Goal: Book appointment/travel/reservation

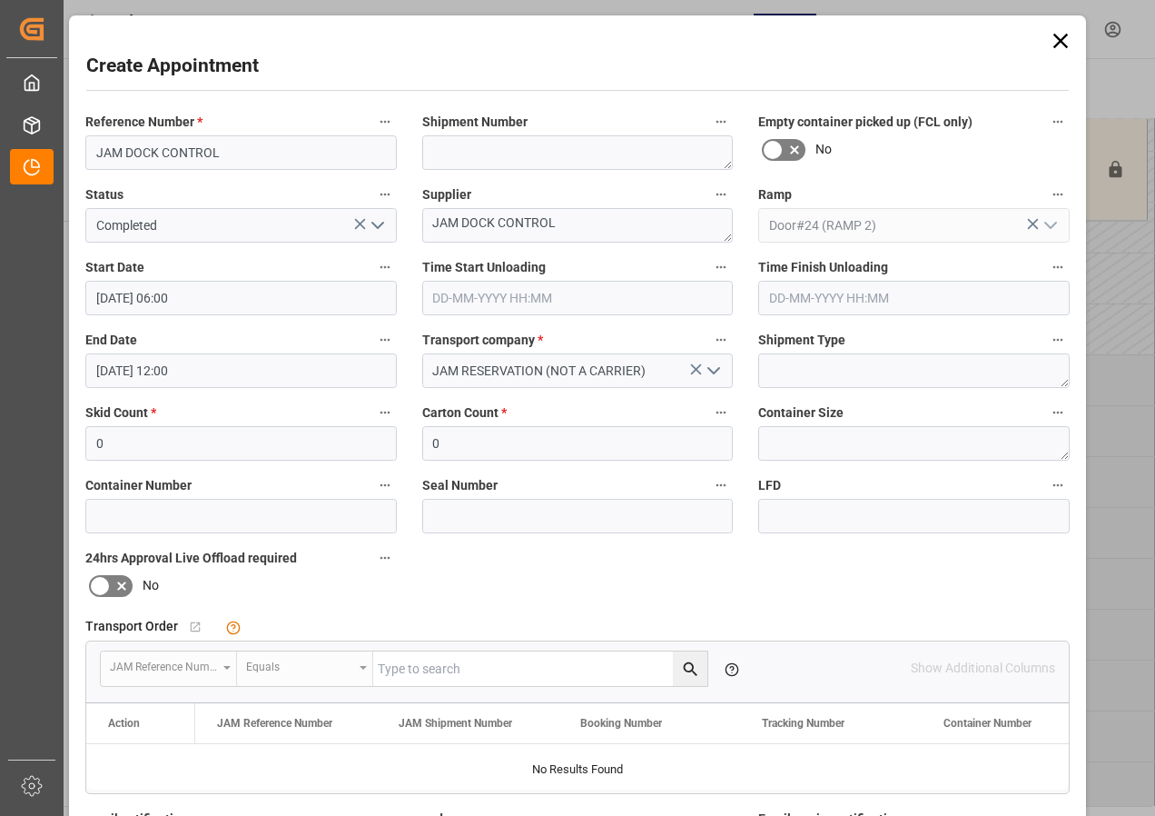
scroll to position [289, 0]
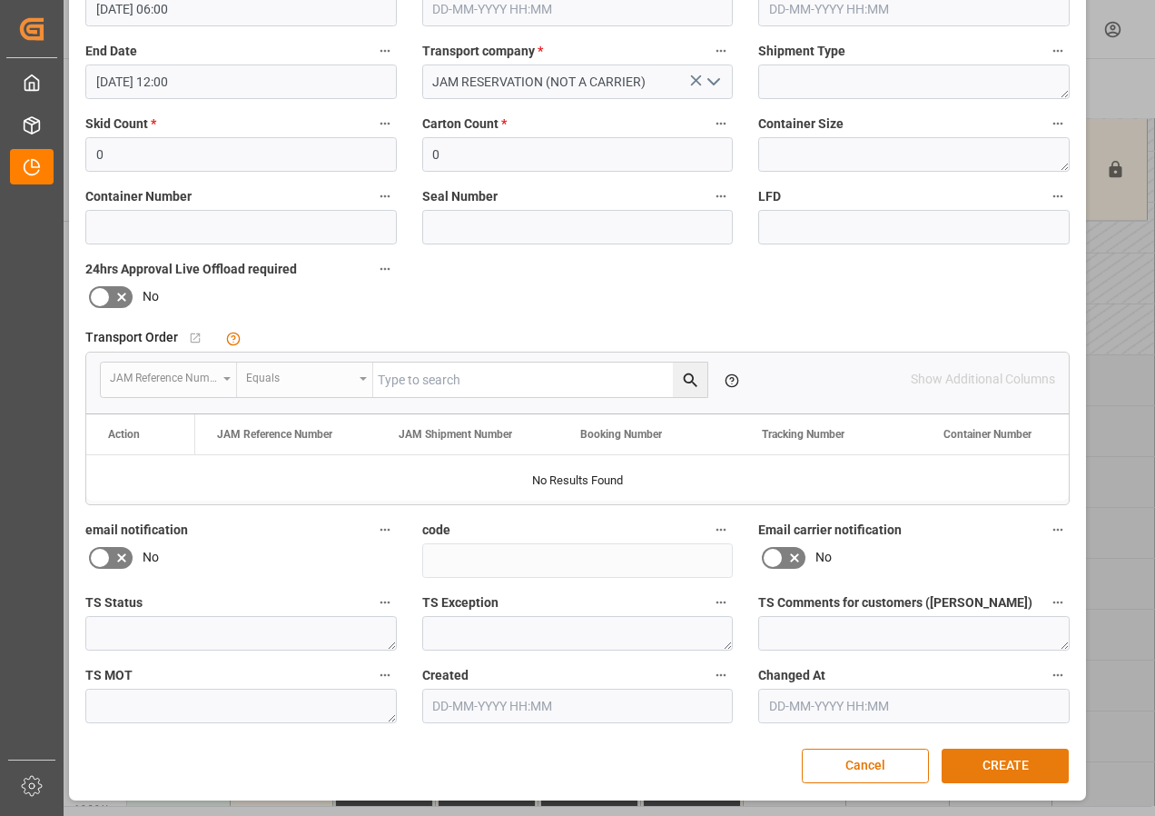
click at [1002, 755] on button "CREATE" at bounding box center [1005, 765] width 127 height 35
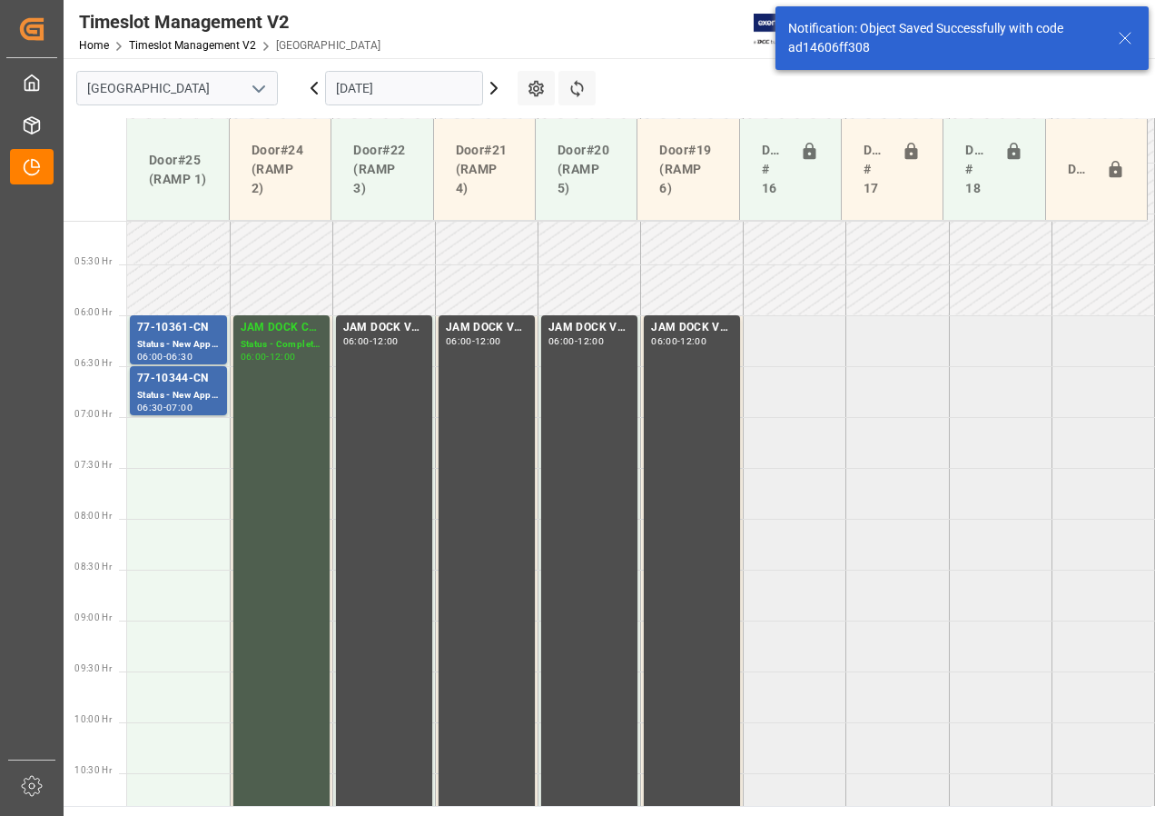
scroll to position [535, 0]
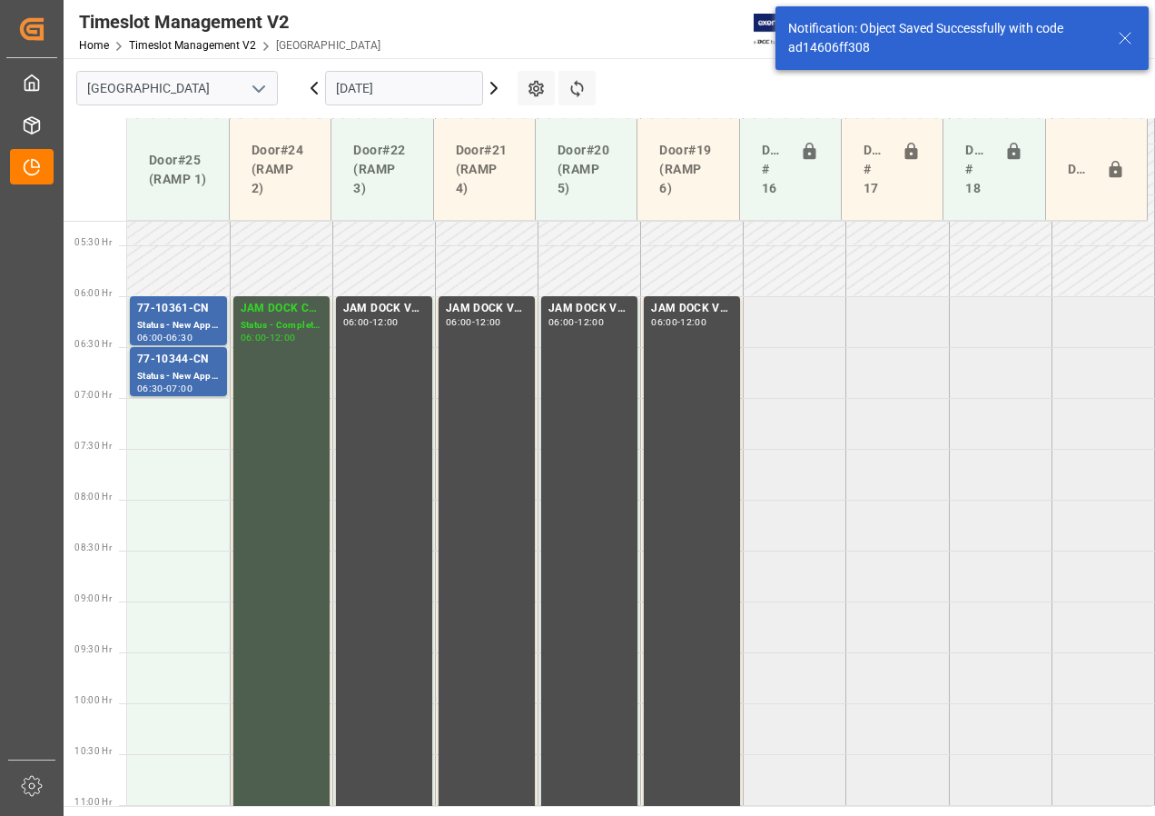
click at [497, 88] on icon at bounding box center [493, 88] width 5 height 11
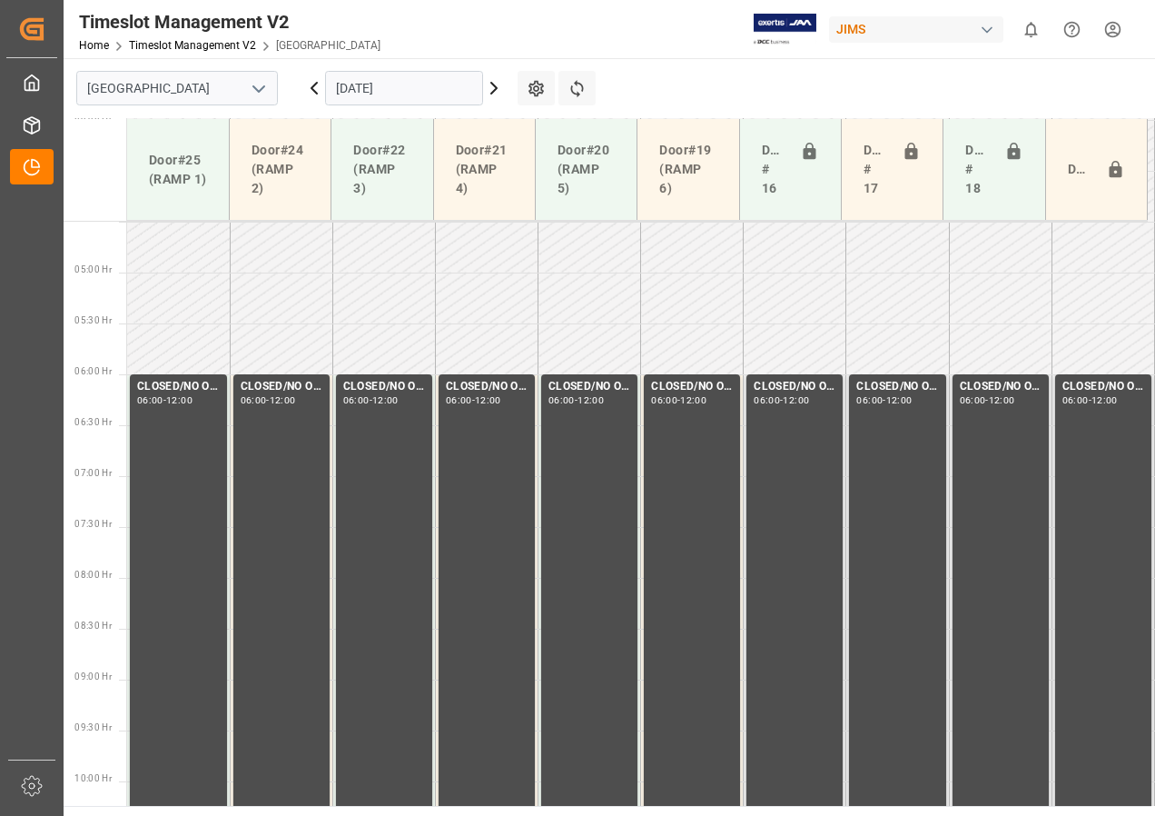
scroll to position [386, 0]
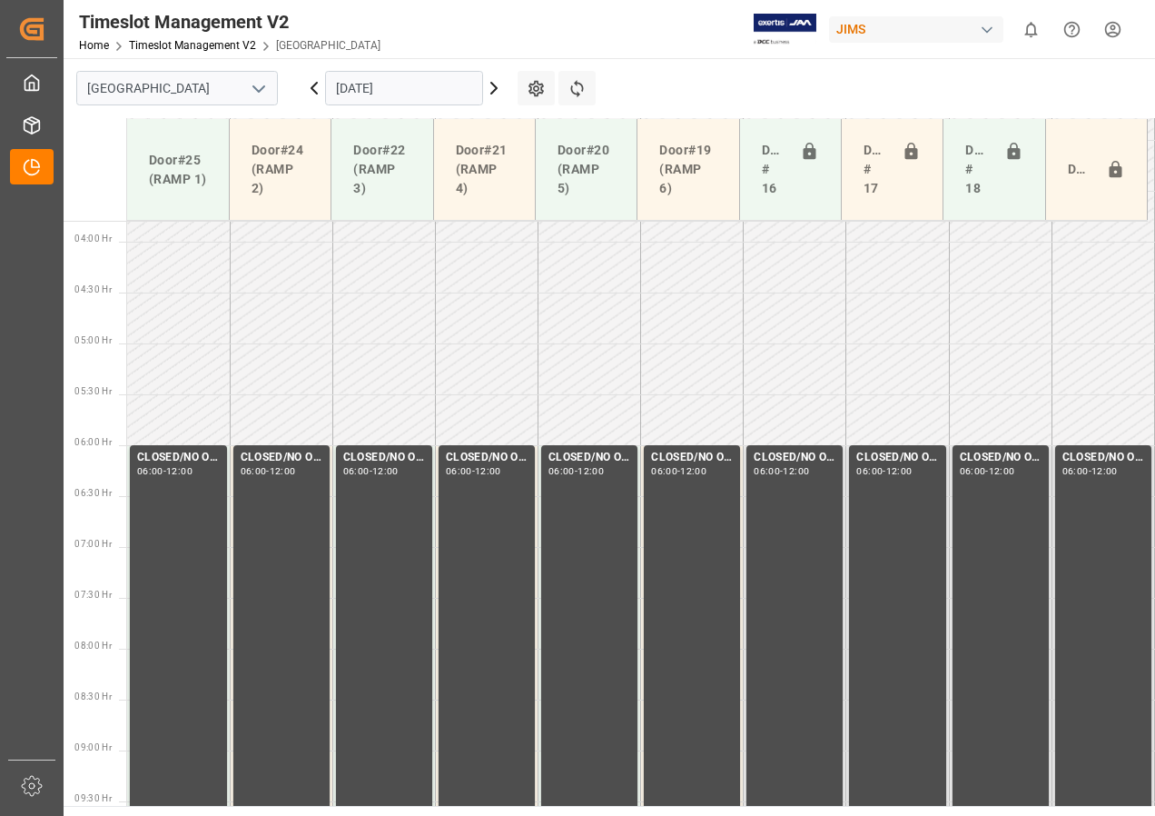
click at [307, 89] on icon at bounding box center [314, 88] width 22 height 22
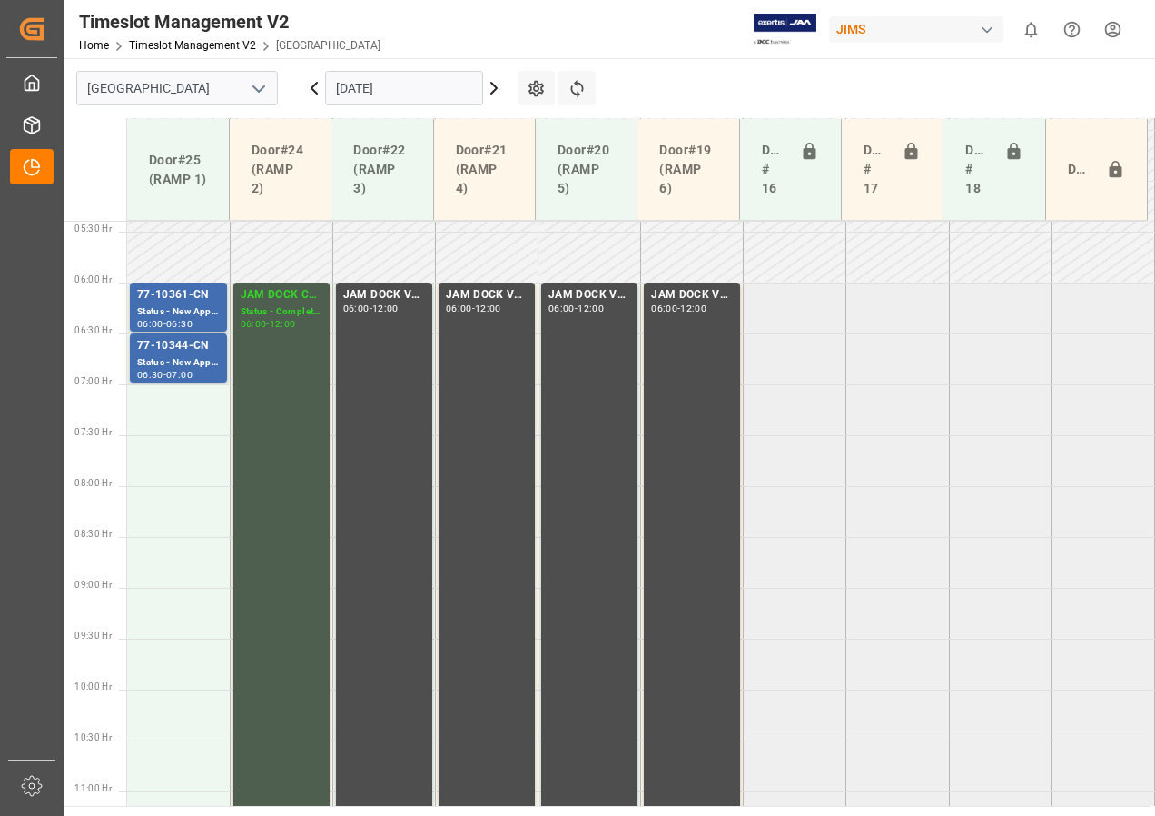
scroll to position [568, 0]
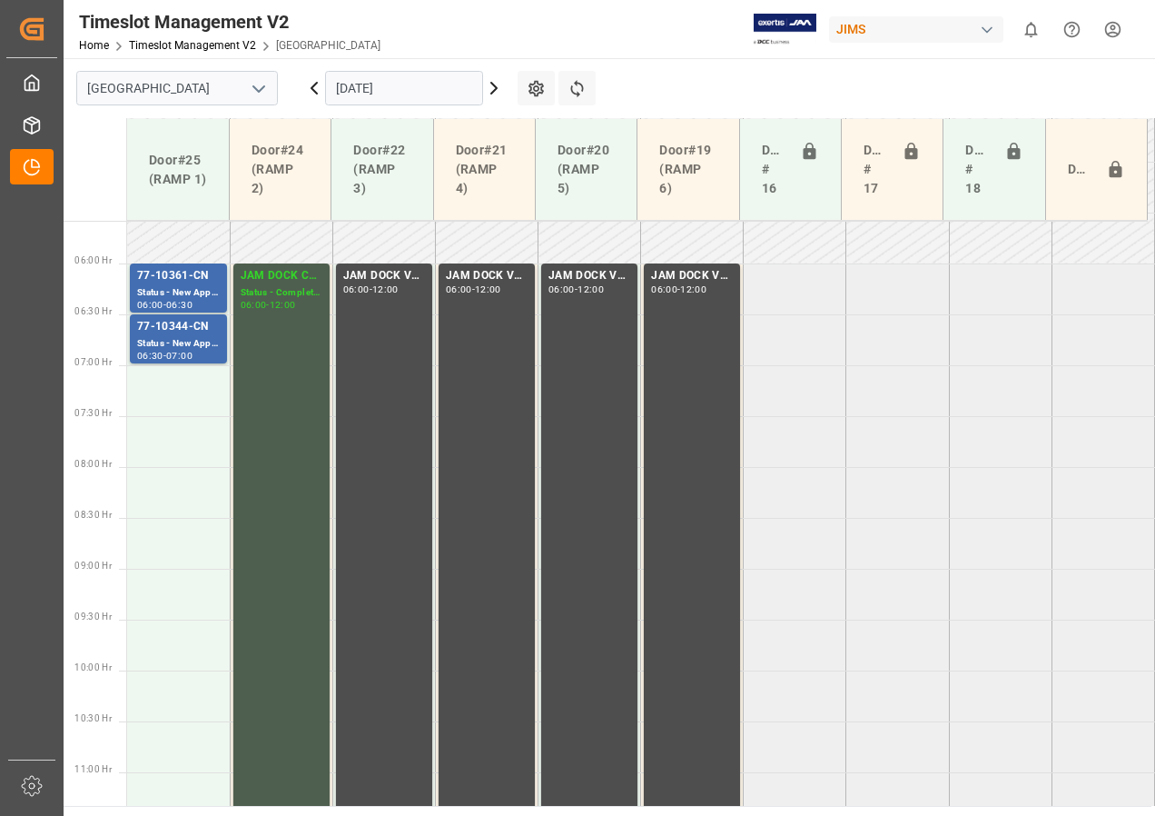
click at [313, 83] on icon at bounding box center [314, 88] width 22 height 22
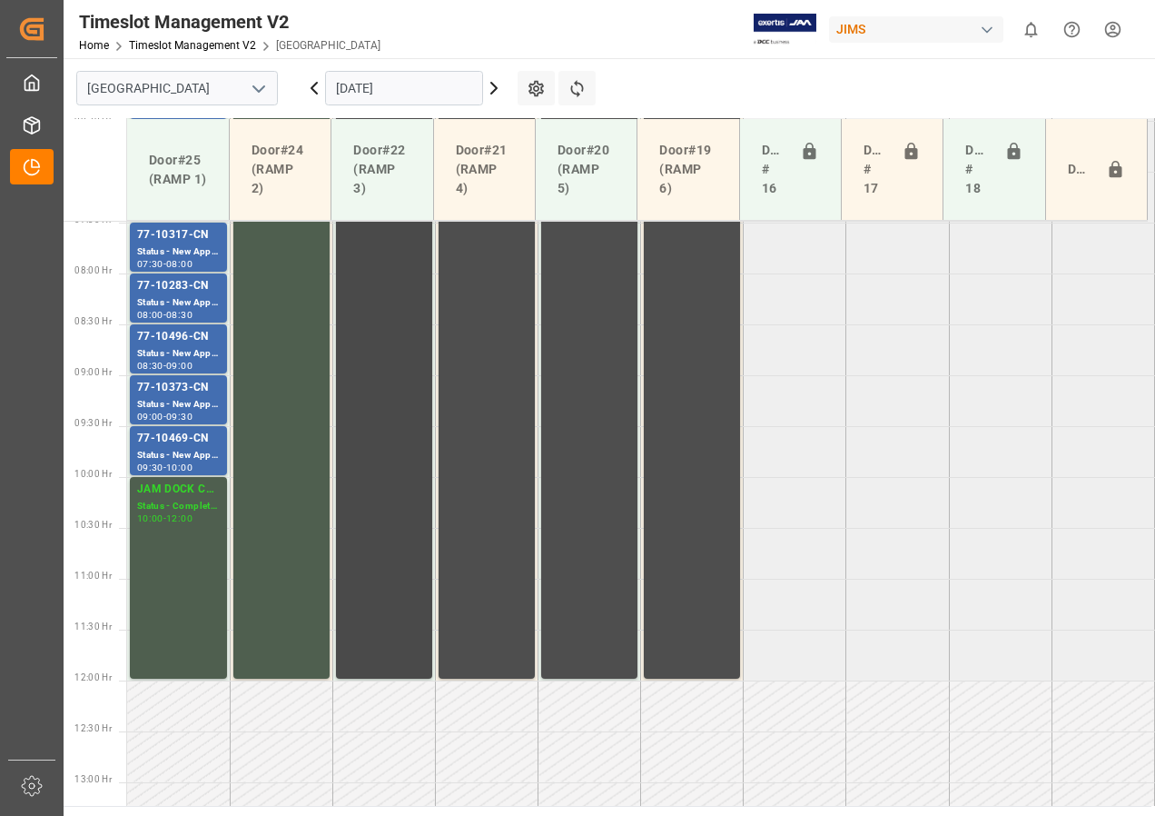
scroll to position [659, 0]
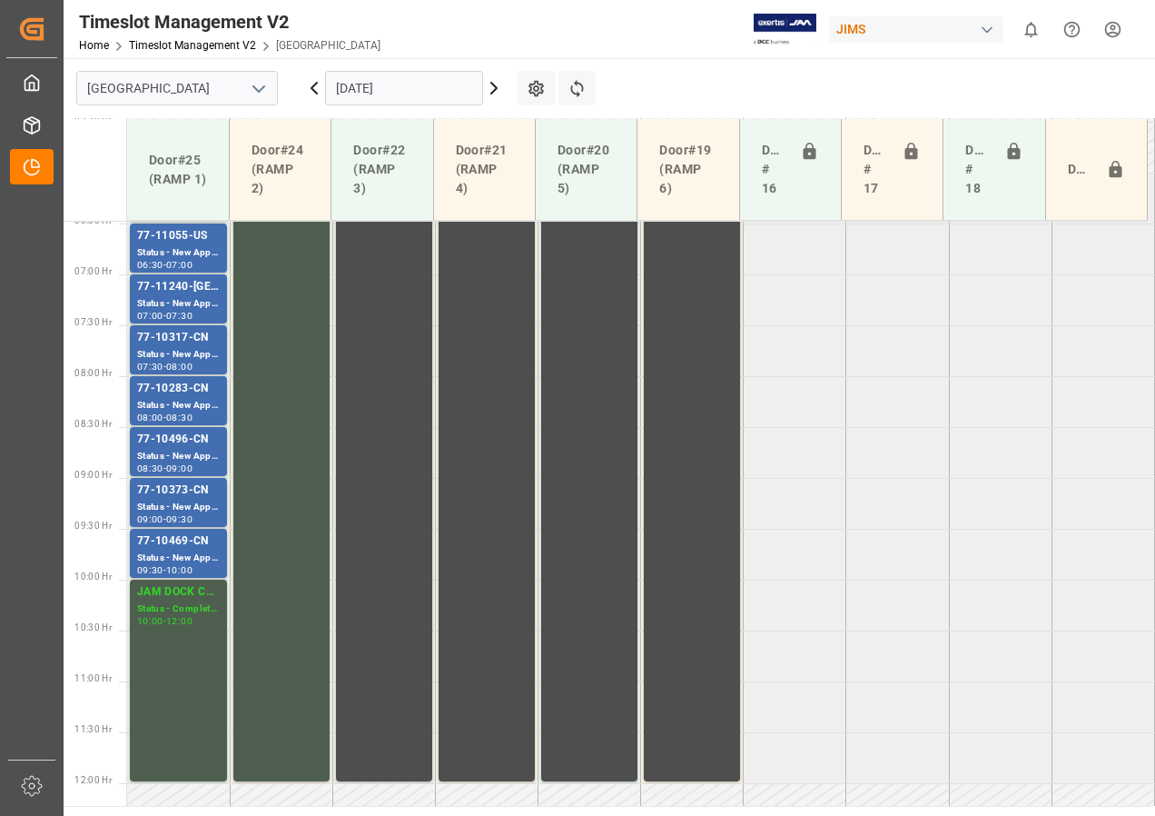
click at [312, 87] on icon at bounding box center [314, 88] width 5 height 11
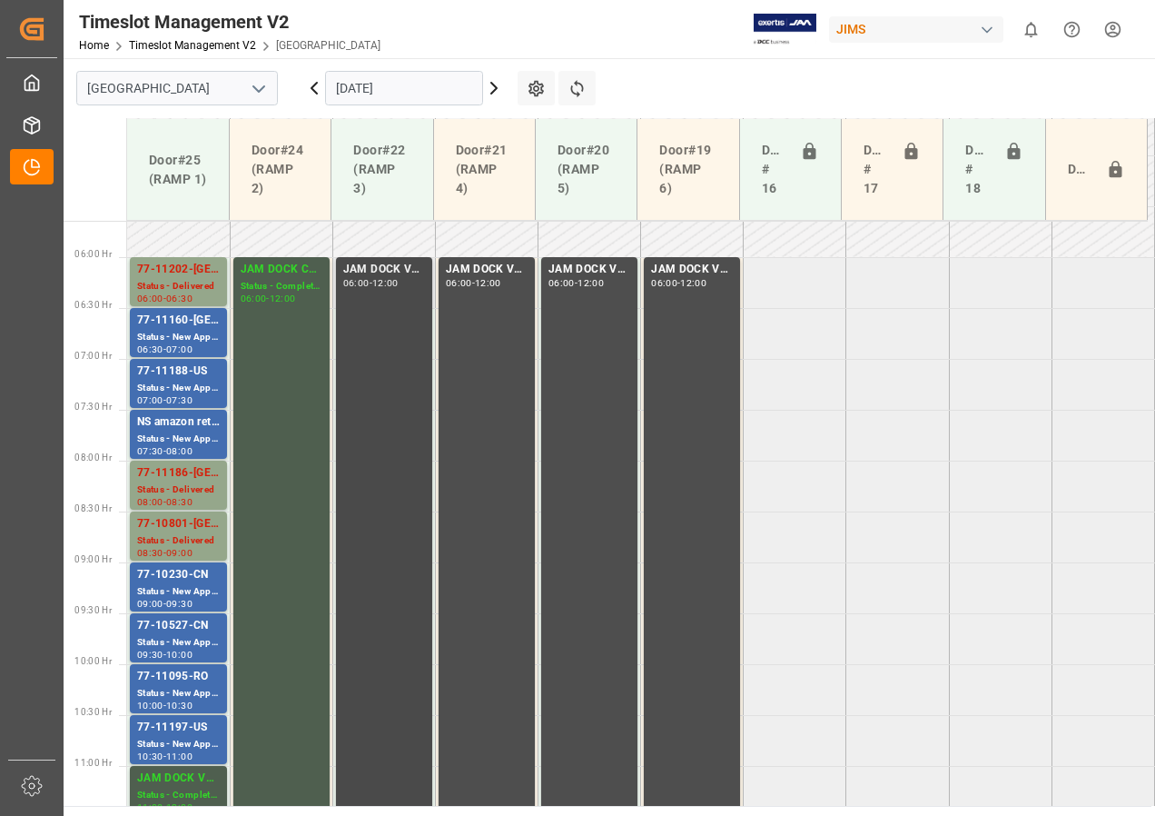
scroll to position [568, 0]
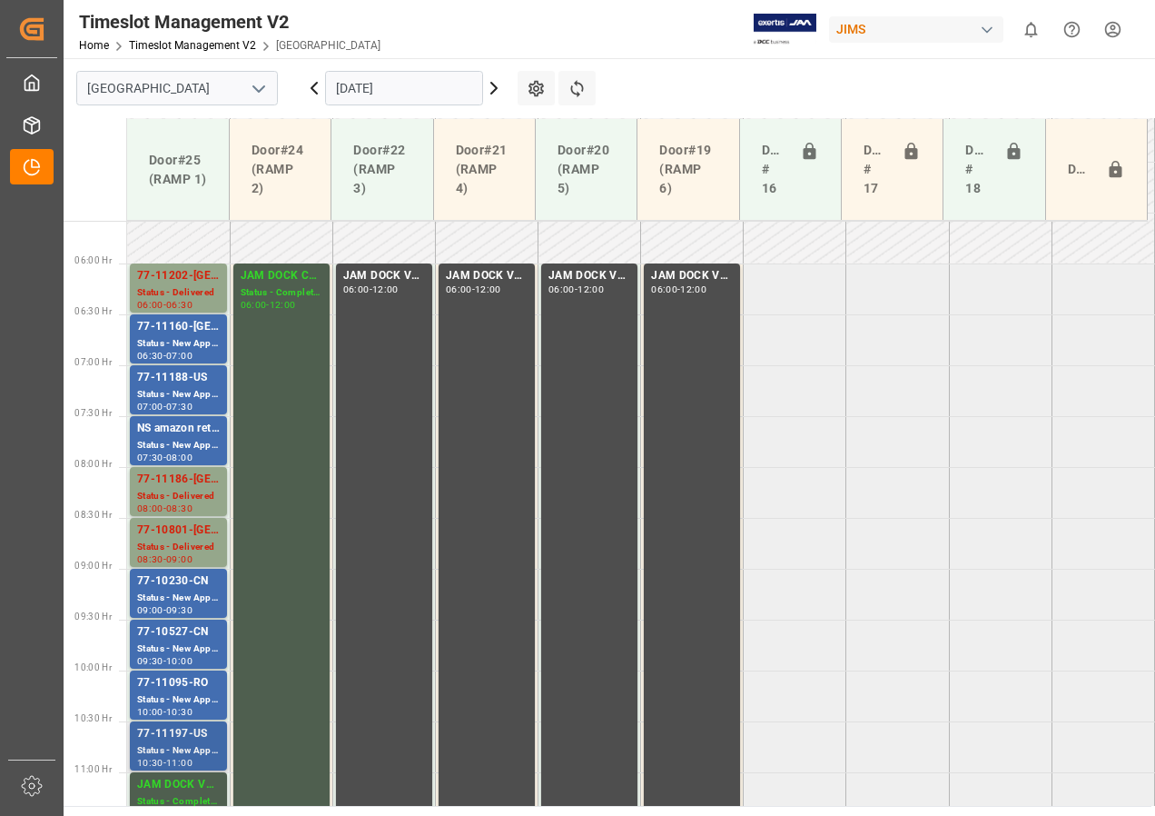
click at [160, 739] on div "77-11197-US" at bounding box center [178, 734] width 83 height 18
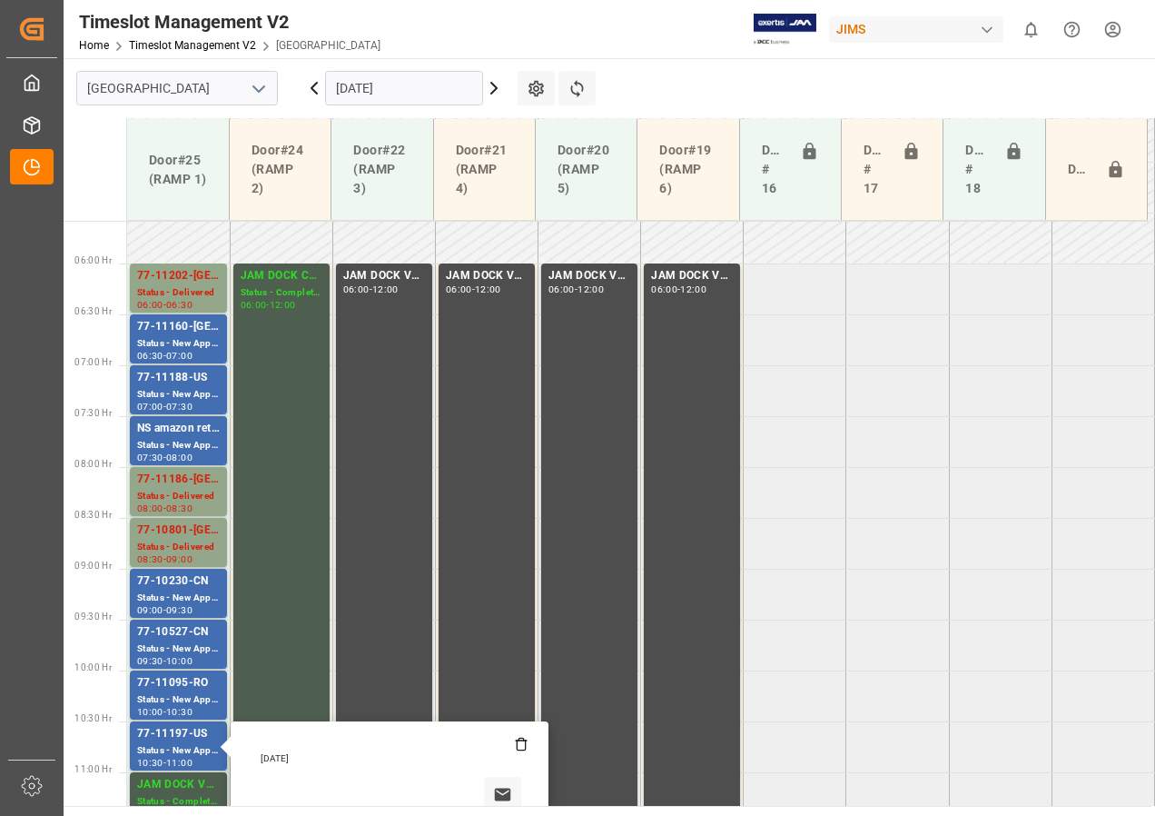
scroll to position [749, 0]
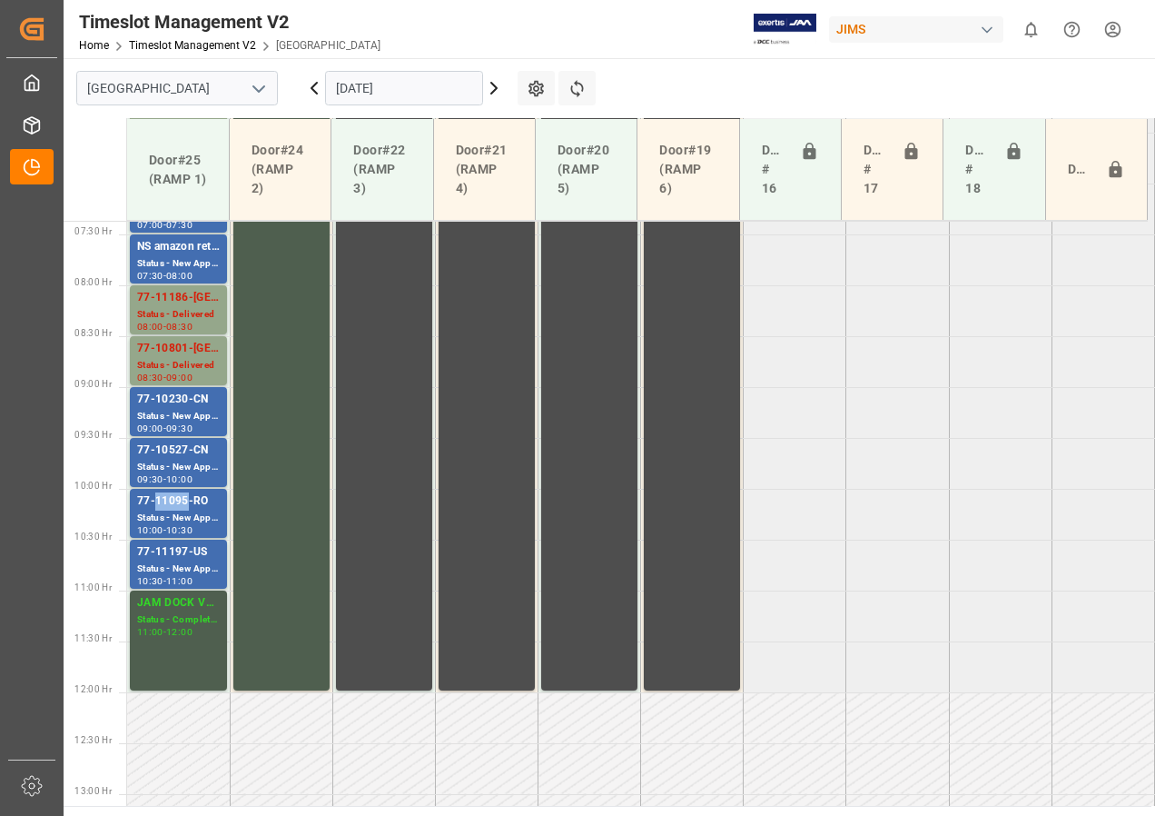
click at [174, 505] on div "77-11095-RO" at bounding box center [178, 501] width 83 height 18
click at [177, 445] on div "77-10527-CN" at bounding box center [178, 450] width 83 height 18
click at [175, 414] on div "Status - New Appointment" at bounding box center [178, 416] width 83 height 15
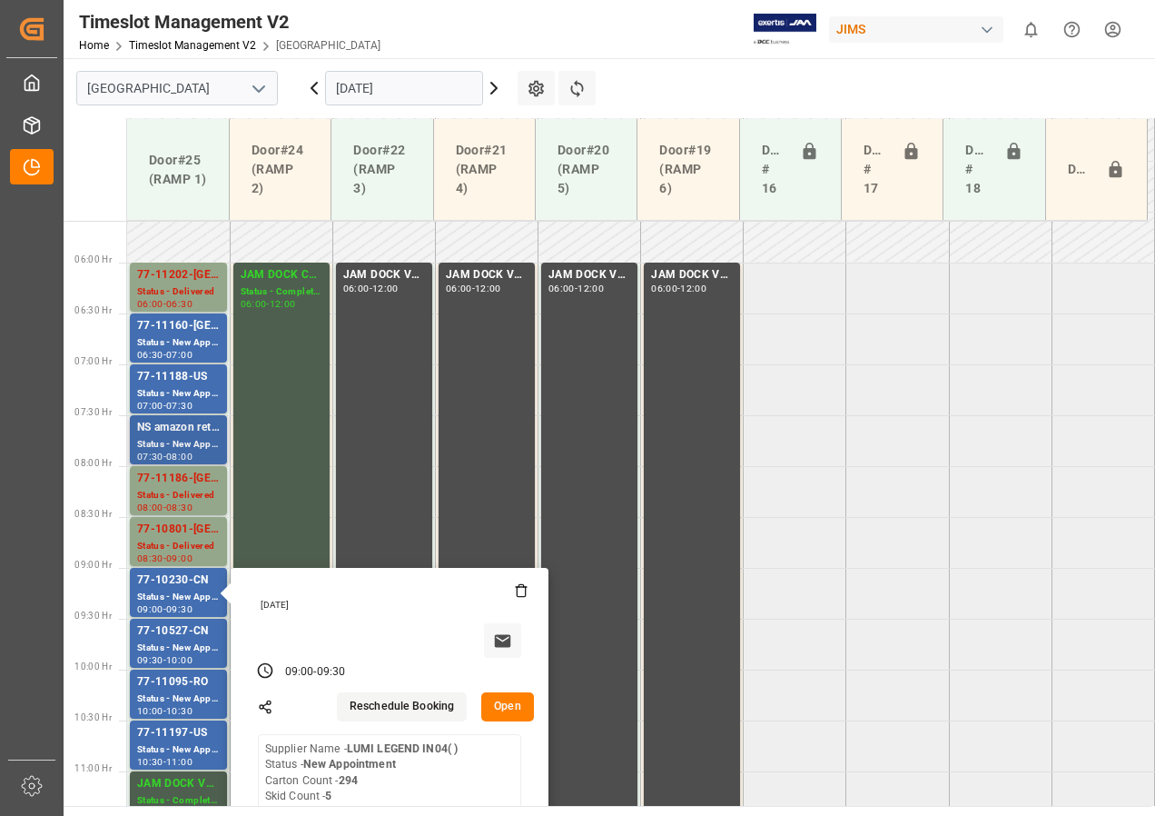
scroll to position [568, 0]
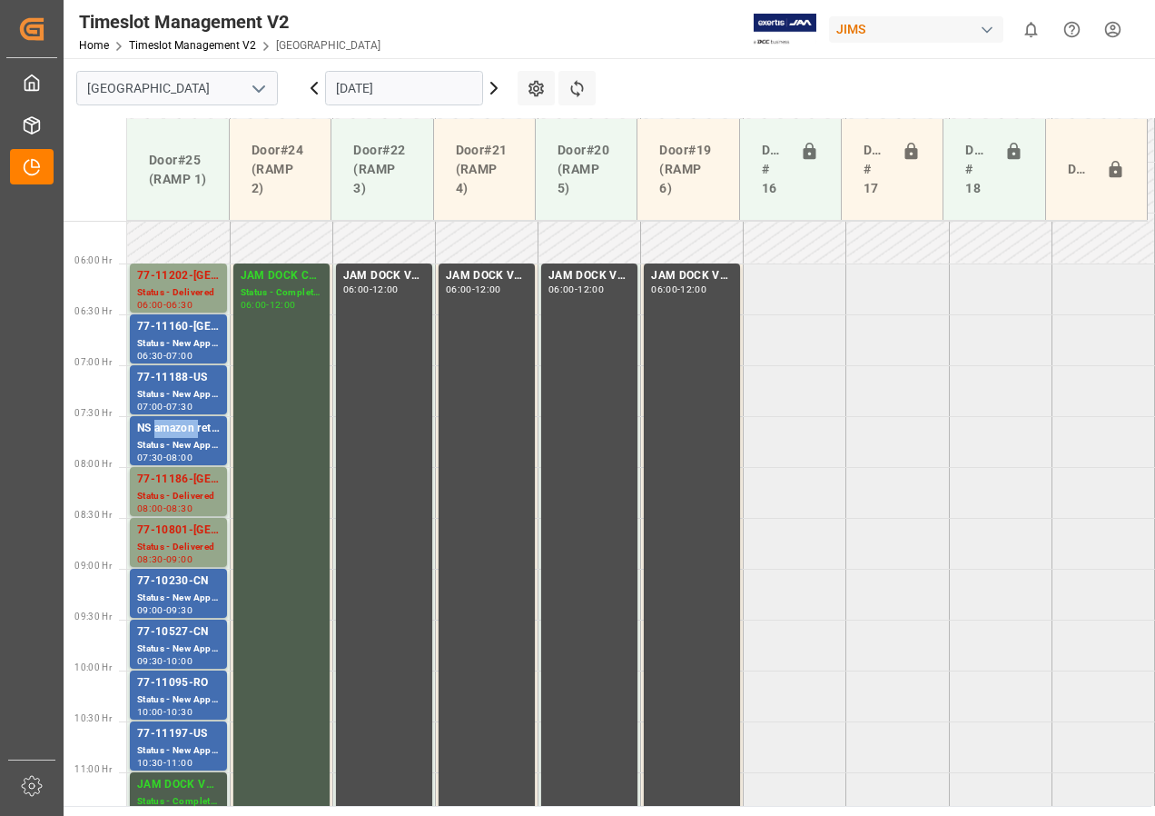
click at [189, 421] on div "NS amazon returns" at bounding box center [178, 429] width 83 height 18
click at [184, 382] on div "77-11188-US" at bounding box center [178, 378] width 83 height 18
click at [182, 340] on div "Status - New Appointment" at bounding box center [178, 343] width 83 height 15
click at [497, 91] on icon at bounding box center [494, 88] width 22 height 22
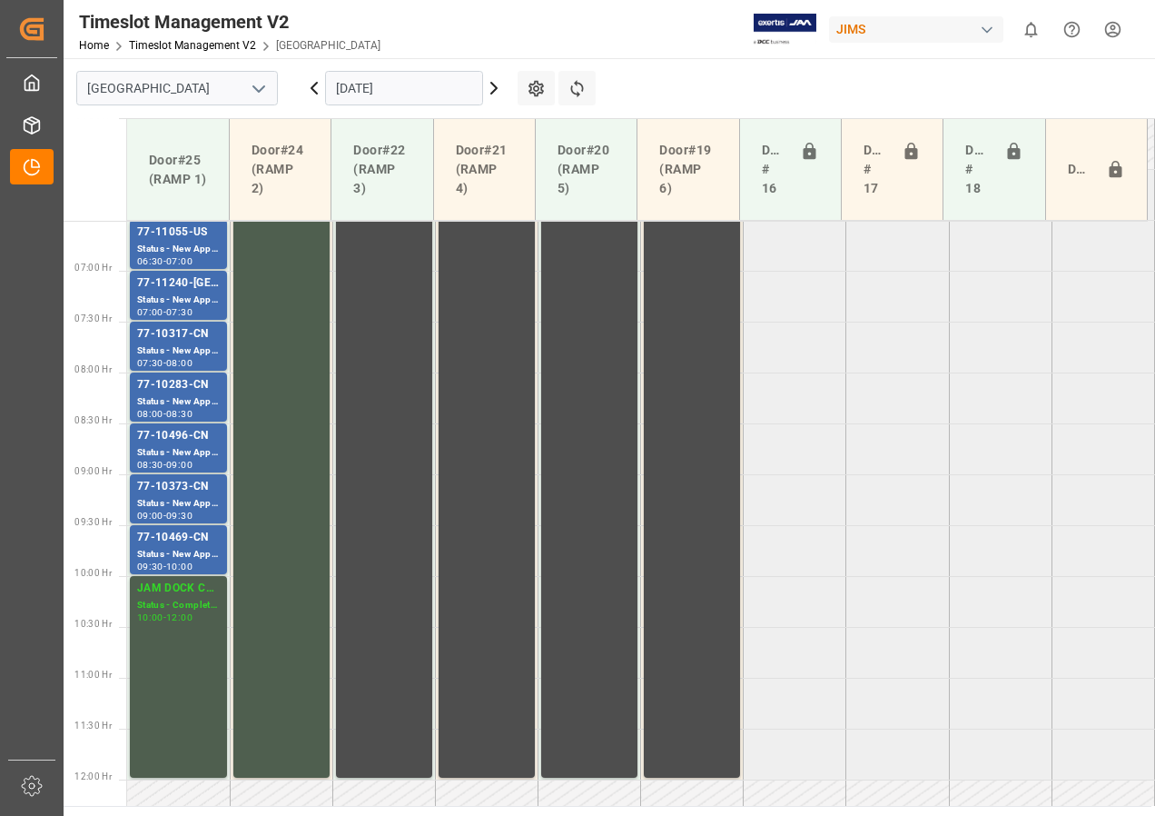
scroll to position [659, 0]
